Goal: Information Seeking & Learning: Learn about a topic

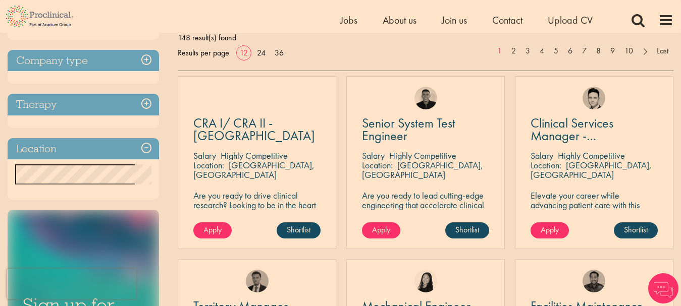
scroll to position [101, 0]
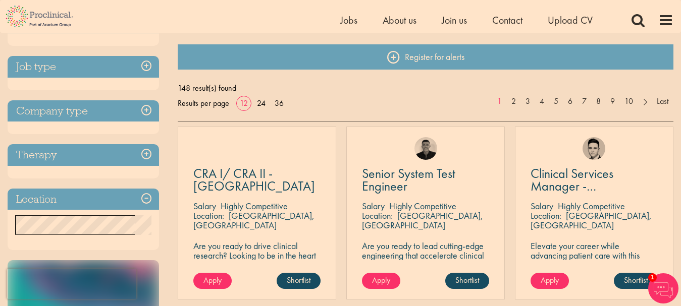
click at [147, 155] on h3 "Therapy" at bounding box center [83, 155] width 151 height 22
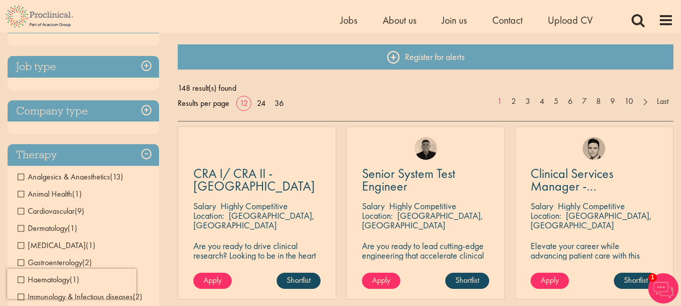
click at [147, 155] on h3 "Therapy" at bounding box center [83, 155] width 151 height 22
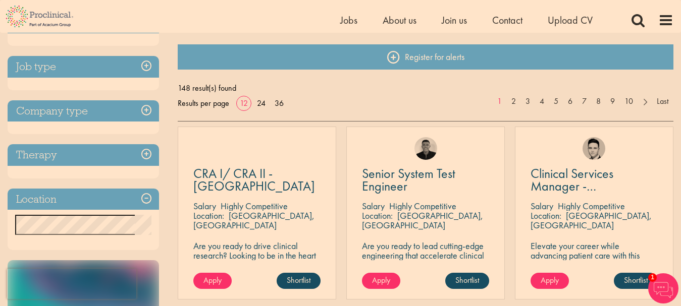
click at [147, 110] on h3 "Company type" at bounding box center [83, 111] width 151 height 22
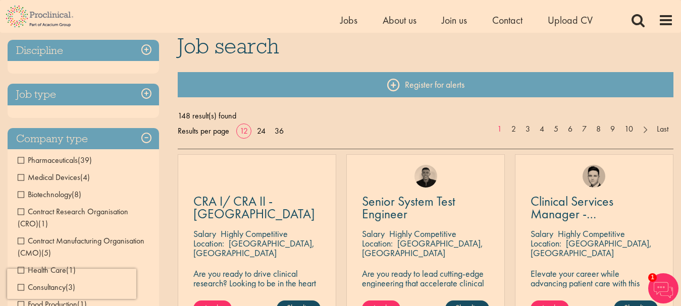
scroll to position [50, 0]
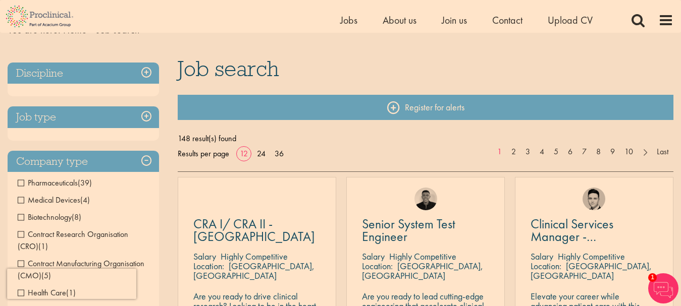
click at [147, 110] on h3 "Job type" at bounding box center [83, 117] width 151 height 22
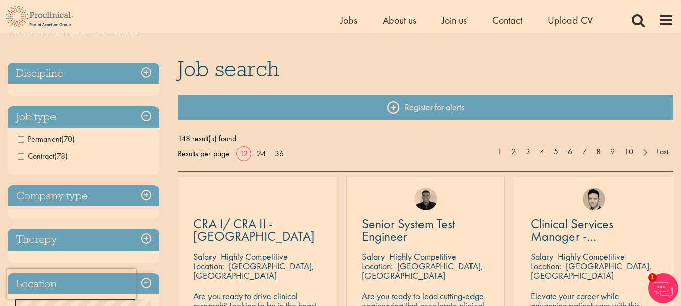
click at [147, 109] on h3 "Job type" at bounding box center [83, 117] width 151 height 22
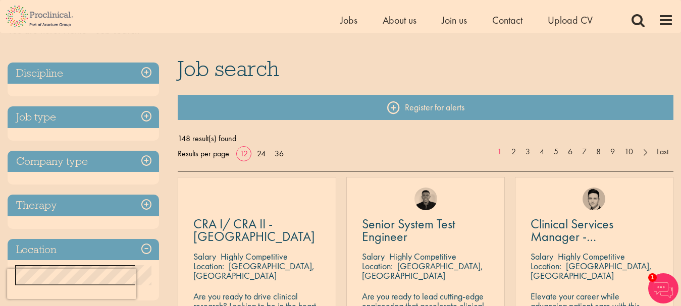
click at [147, 73] on h3 "Discipline" at bounding box center [83, 74] width 151 height 22
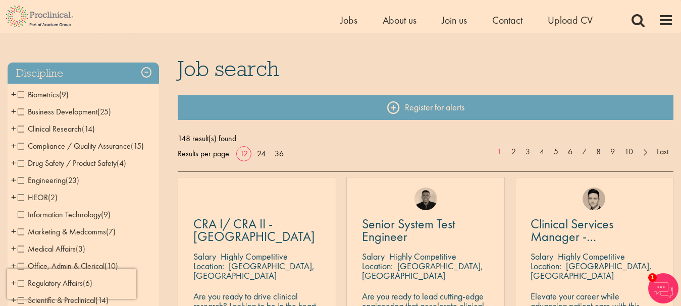
click at [147, 73] on h3 "Discipline" at bounding box center [83, 74] width 151 height 22
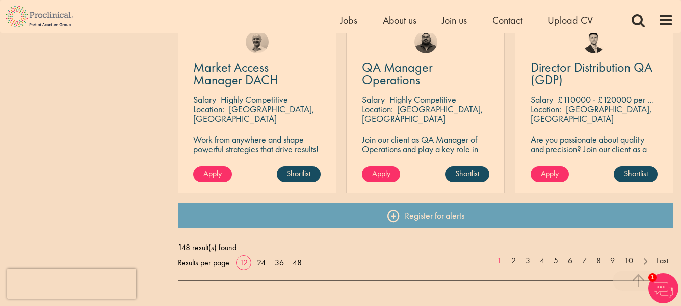
scroll to position [908, 0]
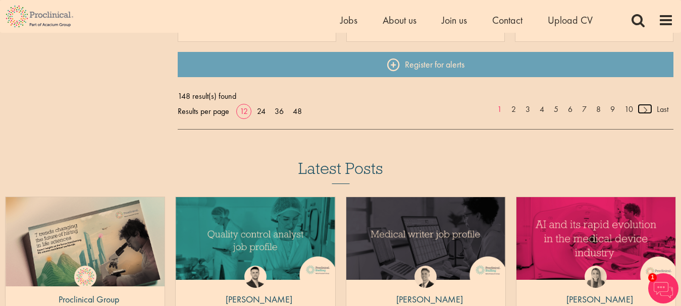
click at [645, 111] on link at bounding box center [644, 109] width 15 height 10
click at [642, 110] on link at bounding box center [644, 109] width 15 height 10
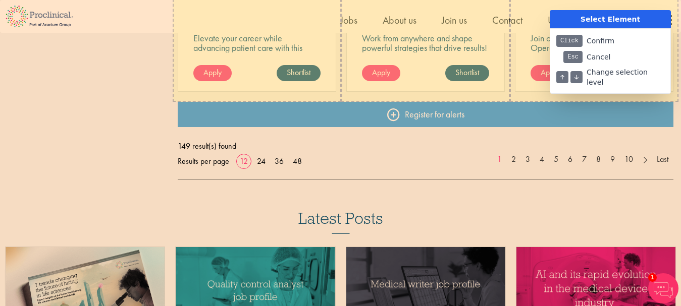
scroll to position [858, 0]
click at [646, 160] on div at bounding box center [340, 153] width 681 height 306
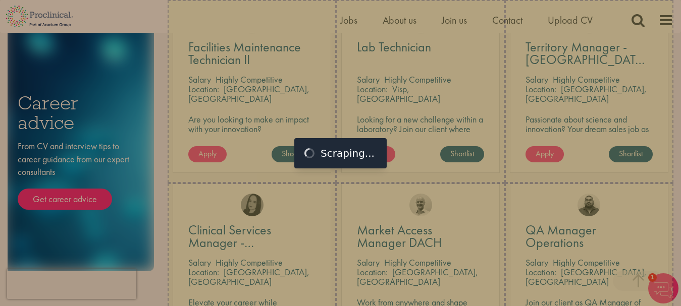
scroll to position [777, 0]
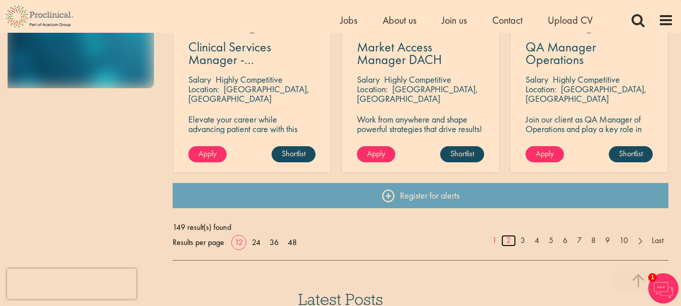
click at [508, 244] on link "2" at bounding box center [508, 241] width 15 height 12
